Goal: Information Seeking & Learning: Learn about a topic

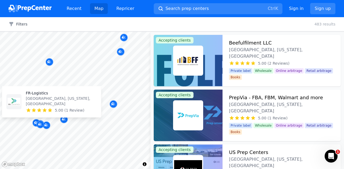
click at [44, 104] on p "Miami, Florida, US" at bounding box center [61, 101] width 71 height 11
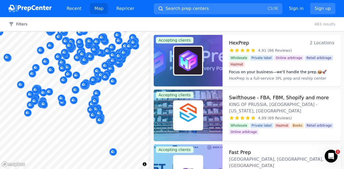
click at [48, 32] on div at bounding box center [75, 32] width 151 height 0
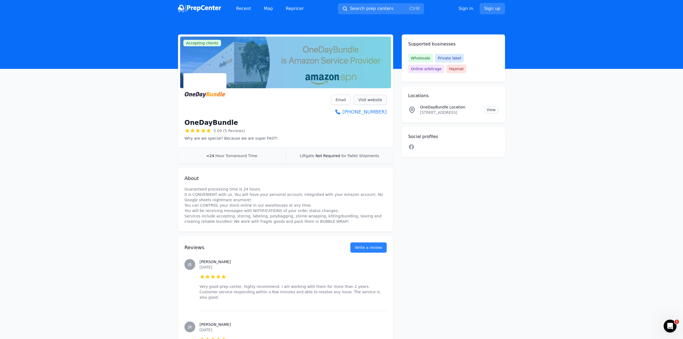
click at [379, 100] on link "Visit website" at bounding box center [370, 100] width 33 height 10
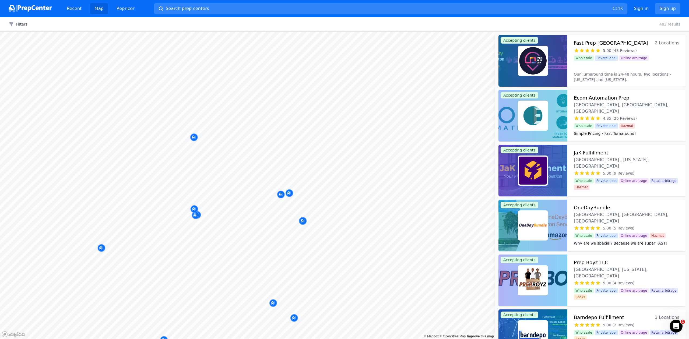
click at [294, 339] on html "Recent Map Repricer Search prep centers Ctrl K Open main menu Sign in Sign up F…" at bounding box center [344, 169] width 689 height 339
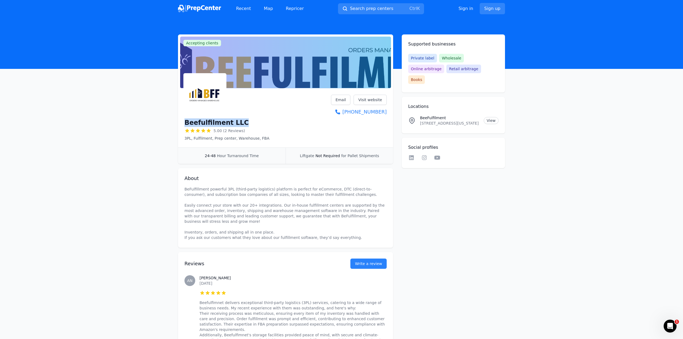
drag, startPoint x: 265, startPoint y: 120, endPoint x: 182, endPoint y: 118, distance: 82.9
click at [182, 118] on div "Beefulfilment LLC 5.00 (2 Reviews) 3PL, Fulfilment, Prep center, Warehouse, FBA…" at bounding box center [285, 118] width 215 height 57
click at [375, 98] on link "Visit website" at bounding box center [370, 100] width 33 height 10
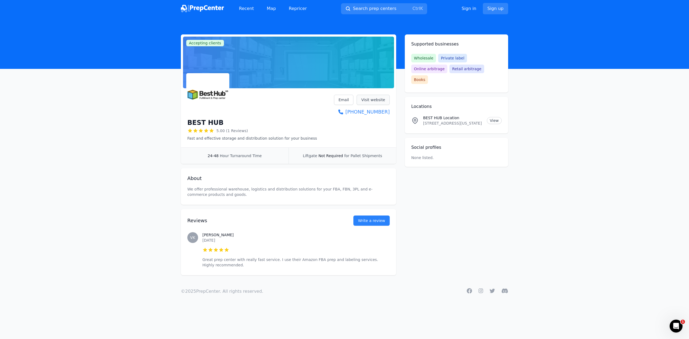
click at [378, 98] on link "Visit website" at bounding box center [372, 100] width 33 height 10
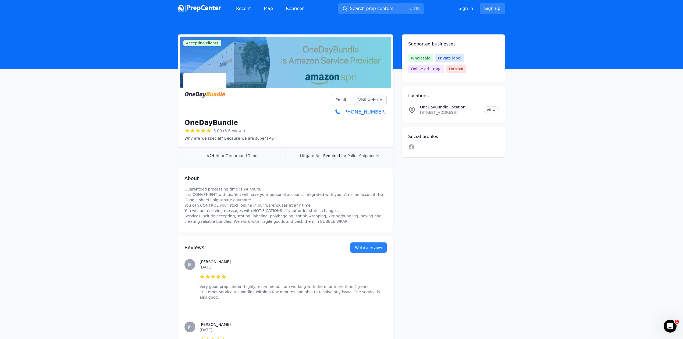
click at [381, 98] on link "Visit website" at bounding box center [370, 100] width 33 height 10
